Goal: Task Accomplishment & Management: Manage account settings

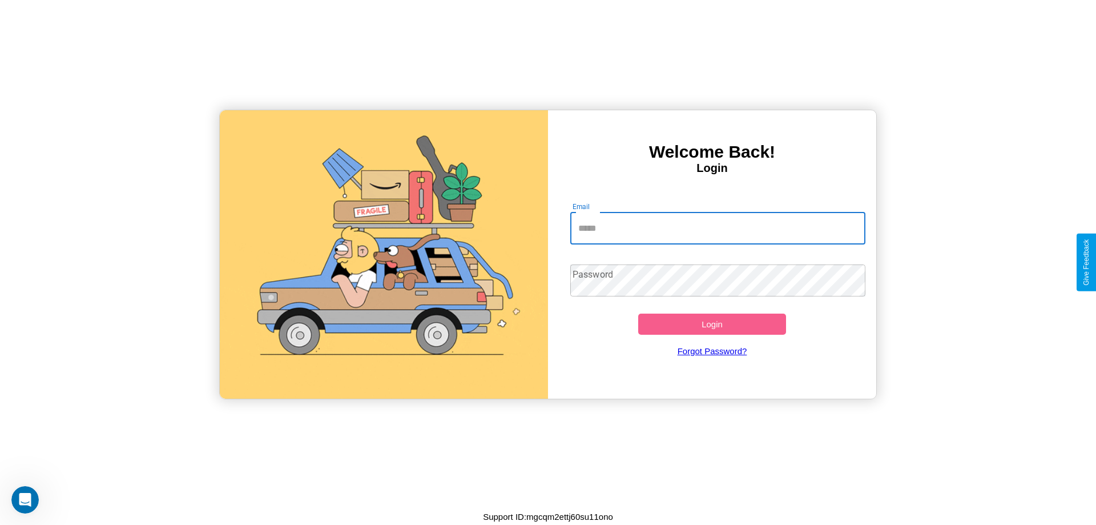
click at [718, 228] on input "Email" at bounding box center [718, 228] width 296 height 32
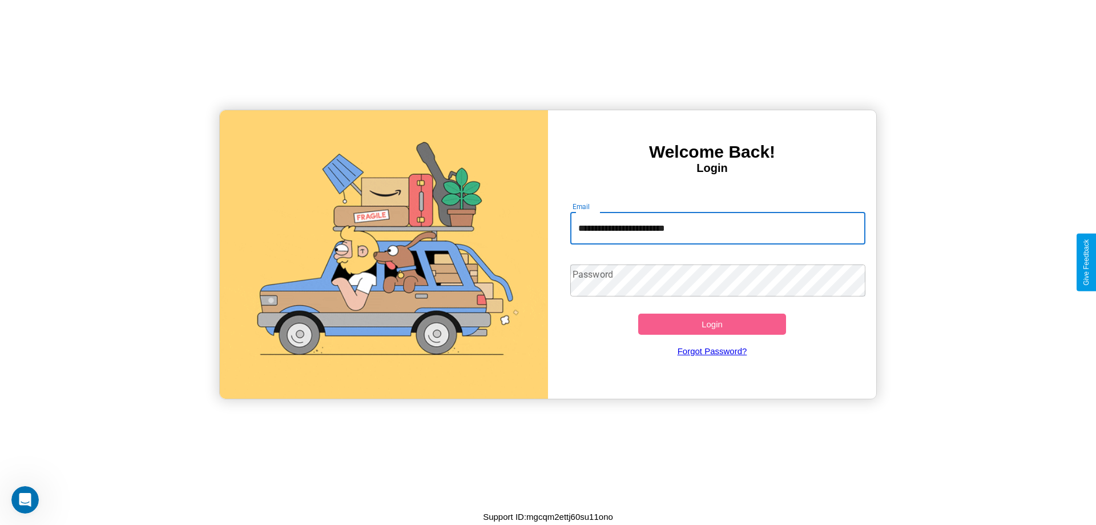
type input "**********"
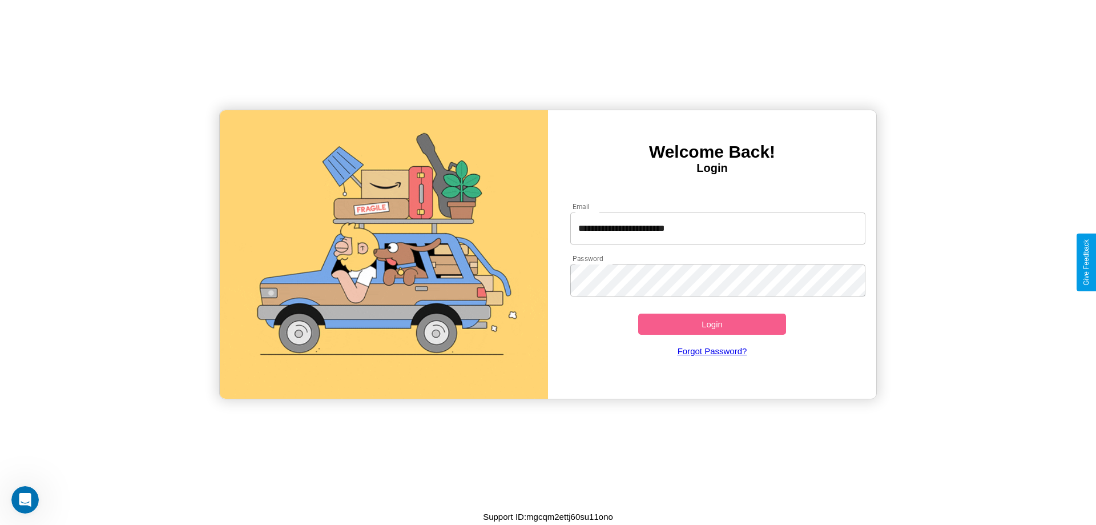
click at [712, 324] on button "Login" at bounding box center [712, 323] width 148 height 21
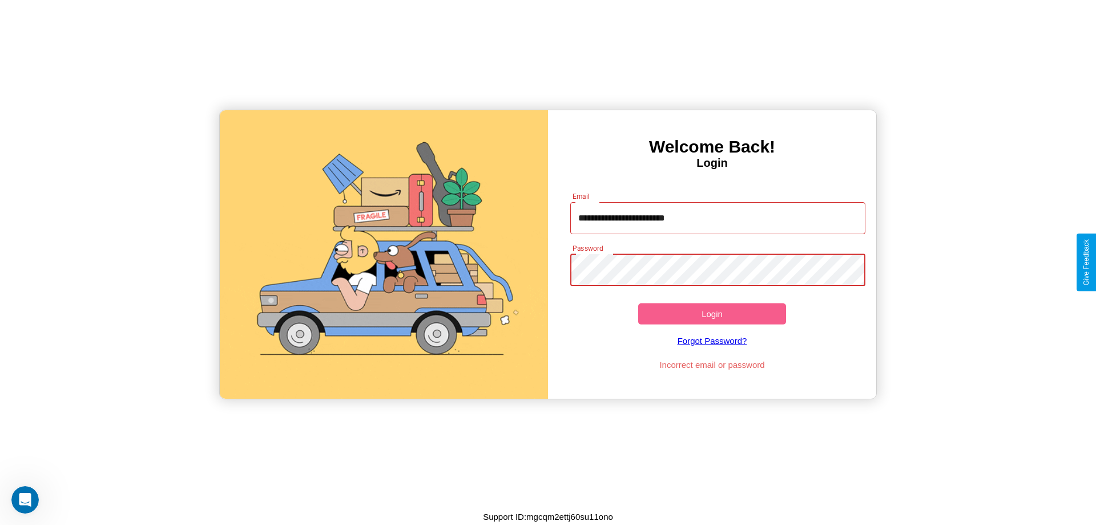
click at [712, 313] on button "Login" at bounding box center [712, 313] width 148 height 21
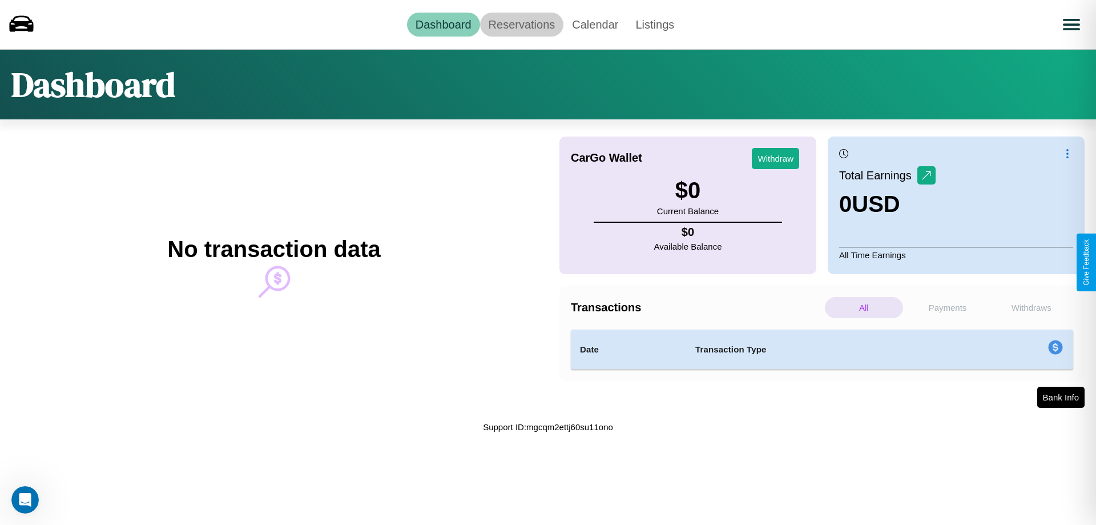
click at [521, 24] on link "Reservations" at bounding box center [522, 25] width 84 height 24
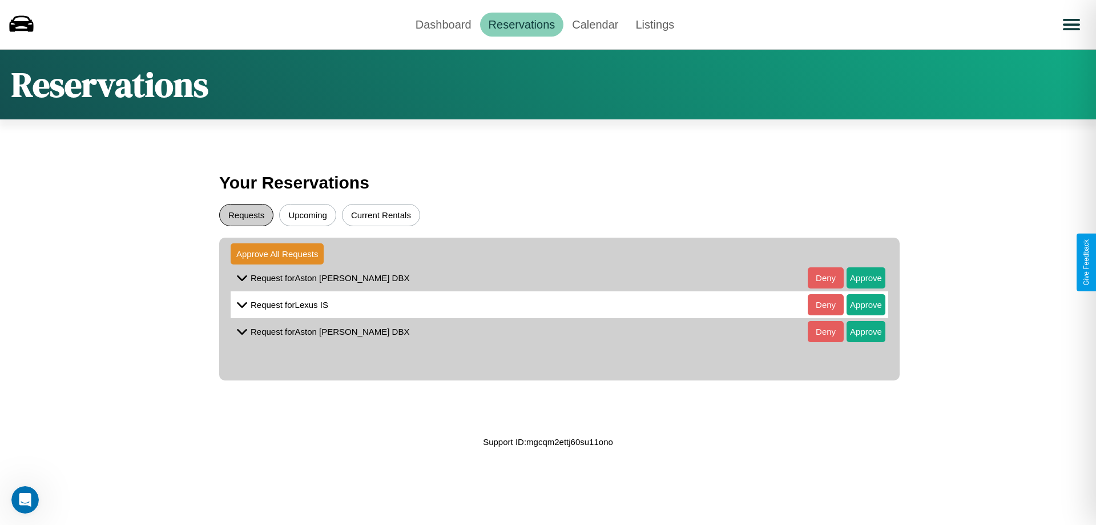
click at [246, 215] on button "Requests" at bounding box center [246, 215] width 54 height 22
click at [858, 277] on button "Approve" at bounding box center [866, 277] width 39 height 21
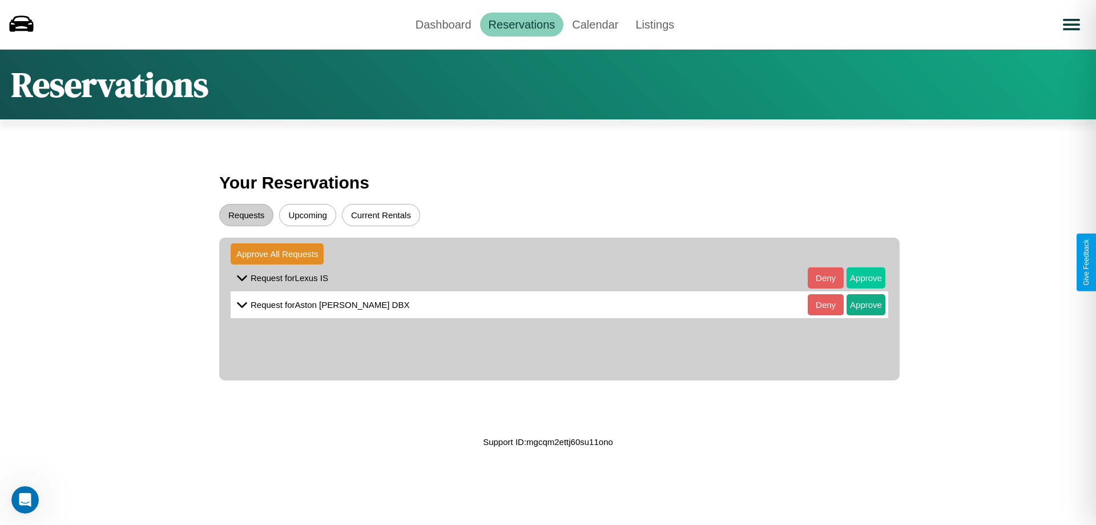
click at [858, 277] on button "Approve" at bounding box center [866, 277] width 39 height 21
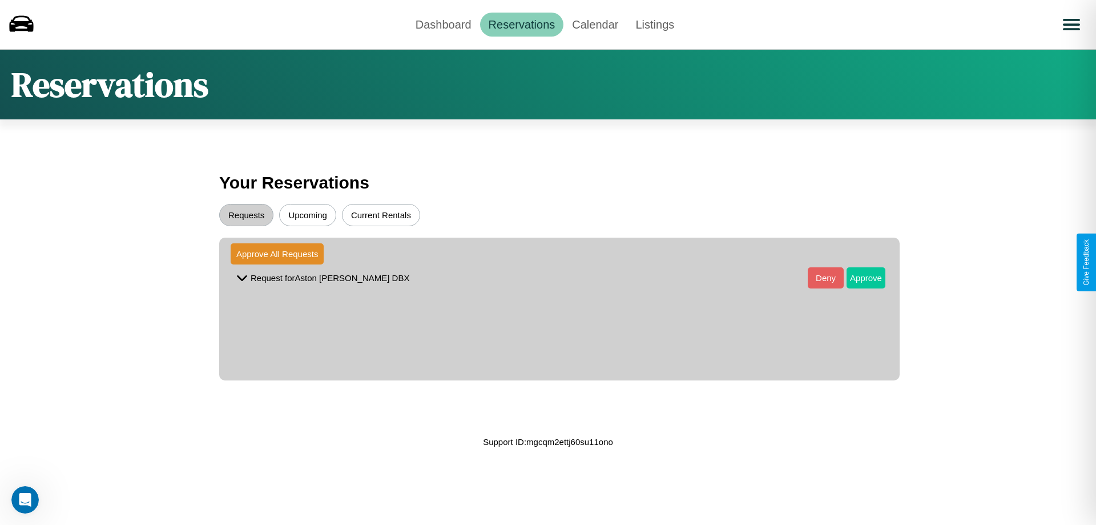
click at [858, 277] on button "Approve" at bounding box center [866, 277] width 39 height 21
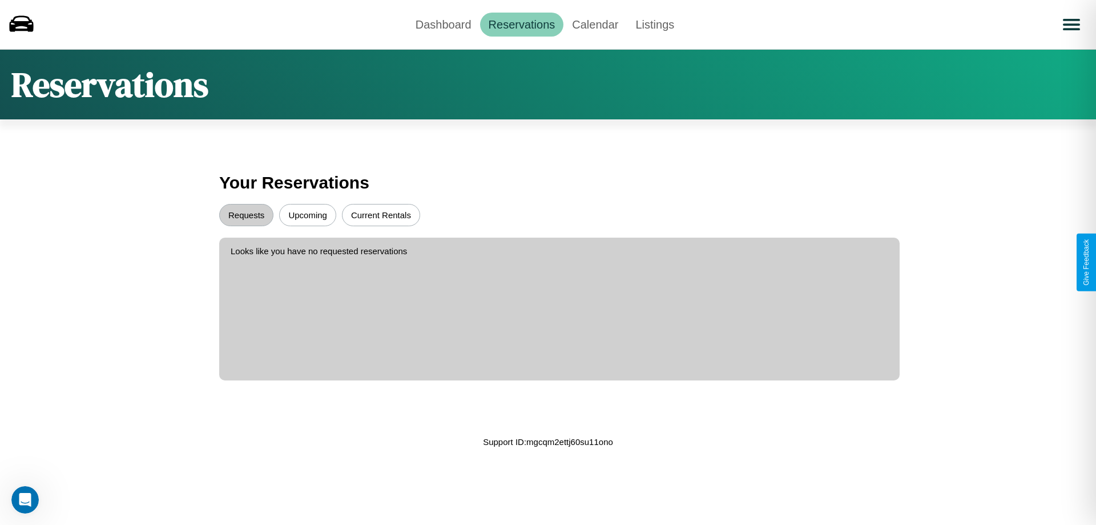
click at [308, 215] on button "Upcoming" at bounding box center [307, 215] width 57 height 22
click at [443, 24] on link "Dashboard" at bounding box center [443, 25] width 73 height 24
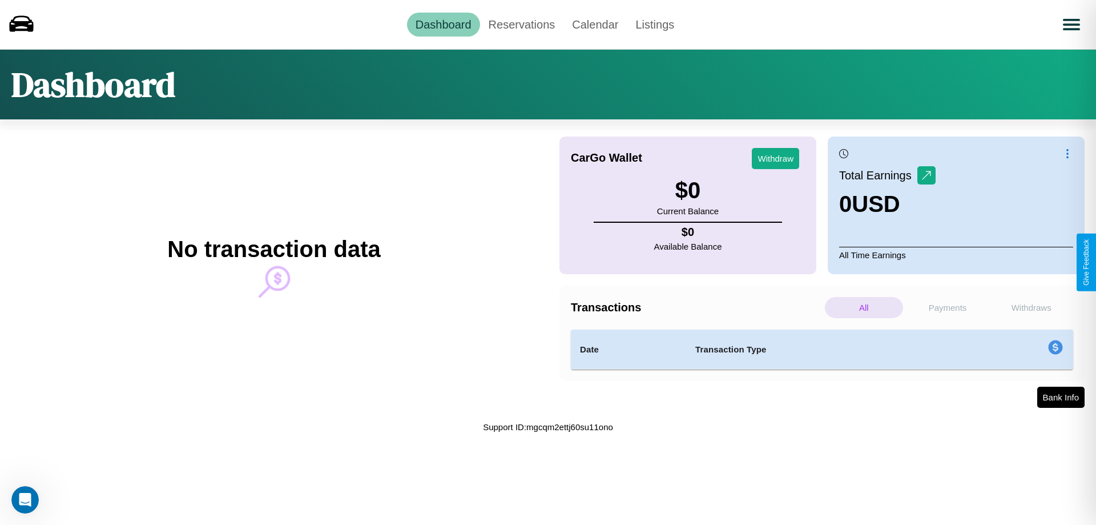
click at [1031, 307] on p "Withdraws" at bounding box center [1031, 307] width 78 height 21
click at [1060, 397] on button "Bank Info" at bounding box center [1060, 398] width 49 height 22
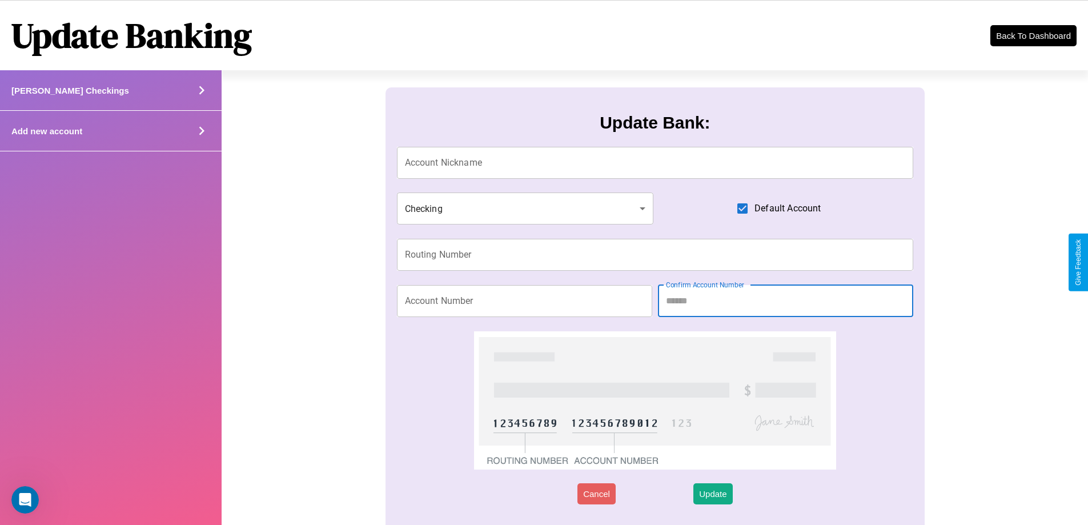
click at [110, 131] on div "Add new account" at bounding box center [111, 131] width 222 height 41
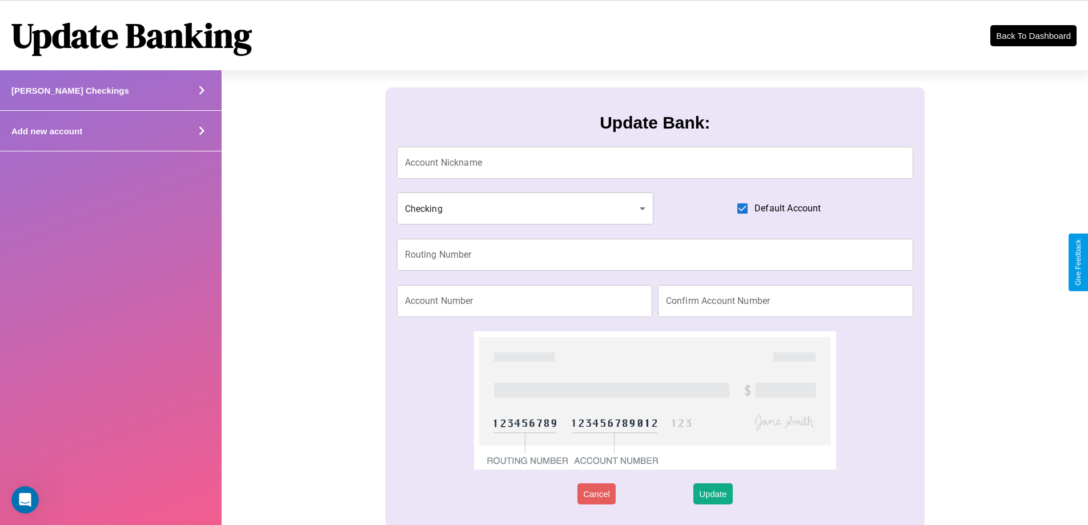
click at [110, 131] on div "Add new account" at bounding box center [111, 131] width 222 height 41
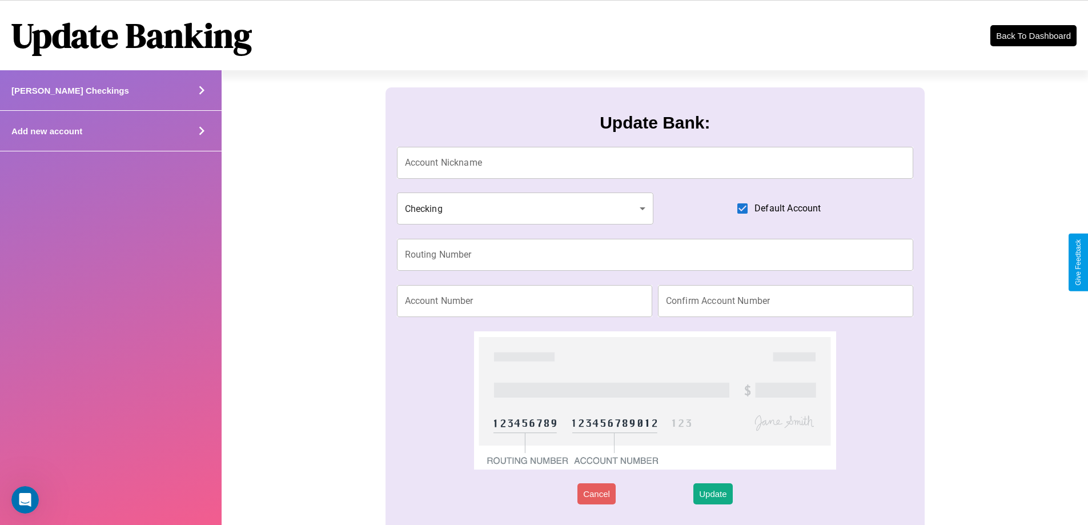
click at [110, 131] on div "Add new account" at bounding box center [111, 131] width 222 height 41
click at [201, 131] on icon at bounding box center [201, 130] width 17 height 17
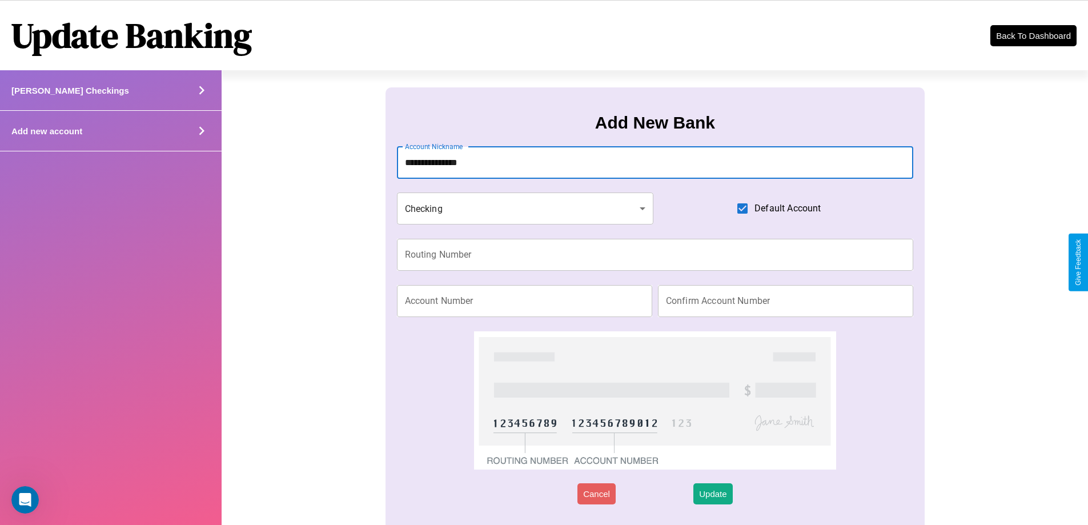
type input "**********"
